Goal: Task Accomplishment & Management: Manage account settings

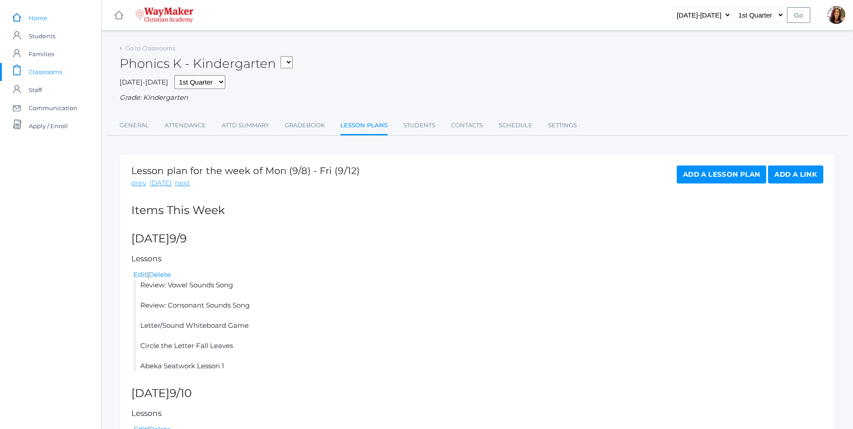
click at [31, 15] on span "Home" at bounding box center [38, 18] width 18 height 18
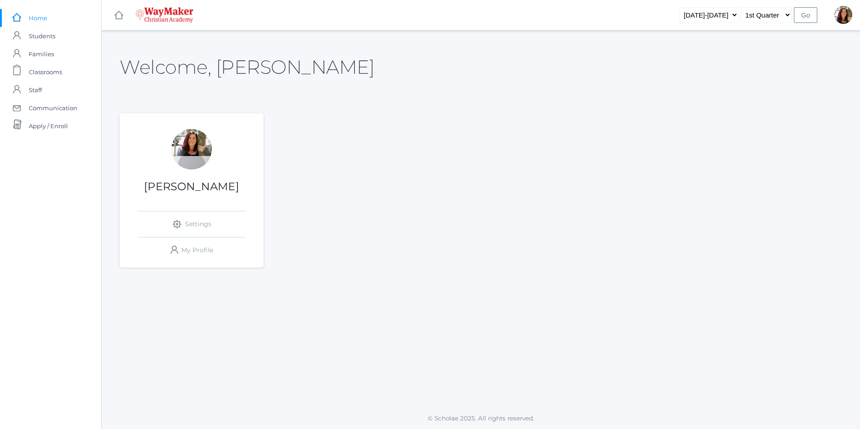
click at [207, 201] on div "[PERSON_NAME] icons/ui/navigation/settings Created with Sketch. Settings icons/…" at bounding box center [192, 196] width 144 height 134
click at [208, 167] on div "[PERSON_NAME] icons/ui/navigation/settings Created with Sketch. Settings icons/…" at bounding box center [192, 196] width 144 height 134
click at [196, 141] on div at bounding box center [191, 149] width 40 height 40
click at [48, 72] on span "Classrooms" at bounding box center [45, 72] width 33 height 18
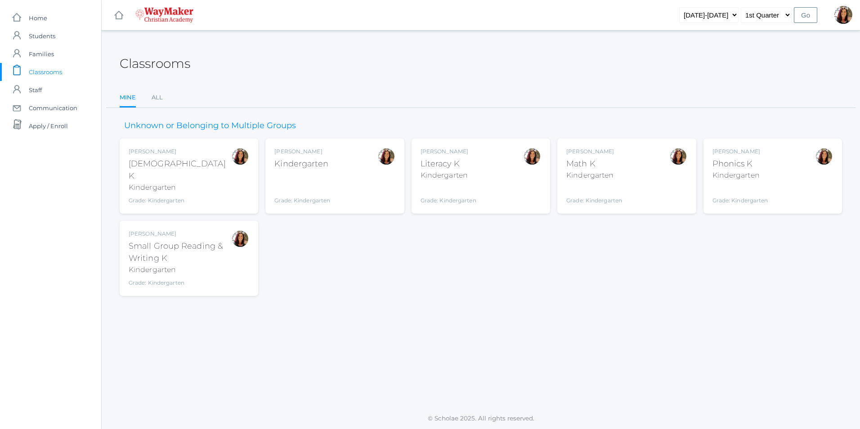
click at [373, 190] on div "Gina Pecor Kindergarten Grade: Kindergarten KINDER" at bounding box center [334, 176] width 121 height 57
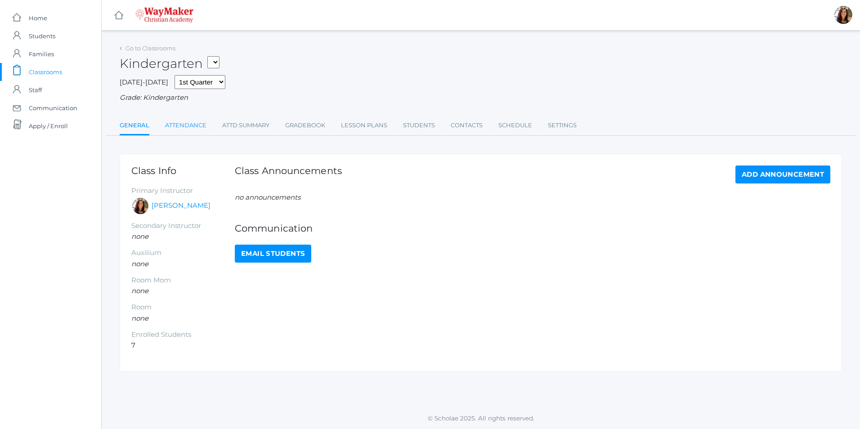
click at [204, 130] on link "Attendance" at bounding box center [185, 125] width 41 height 18
